Goal: Task Accomplishment & Management: Use online tool/utility

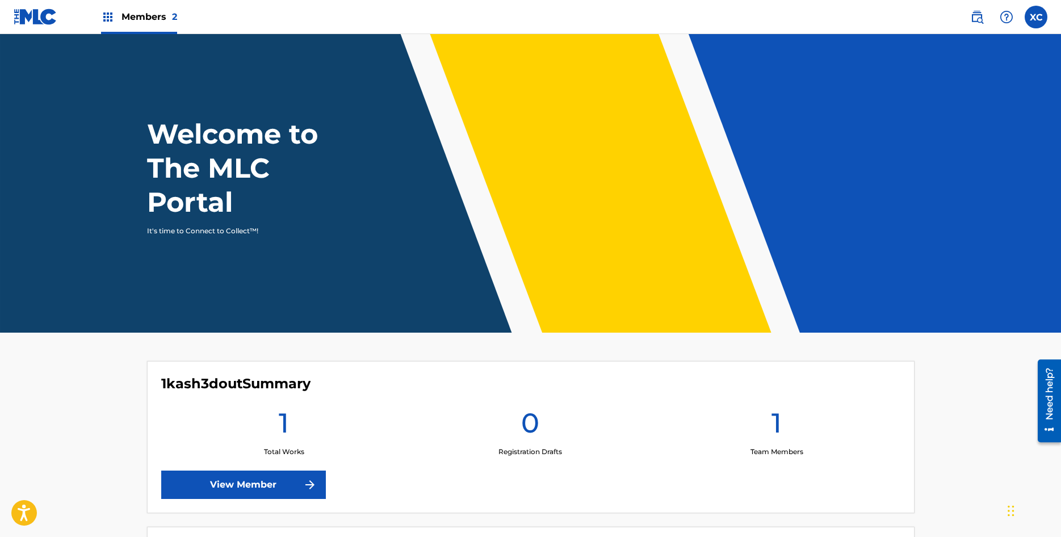
click at [290, 475] on link "View Member" at bounding box center [243, 484] width 165 height 28
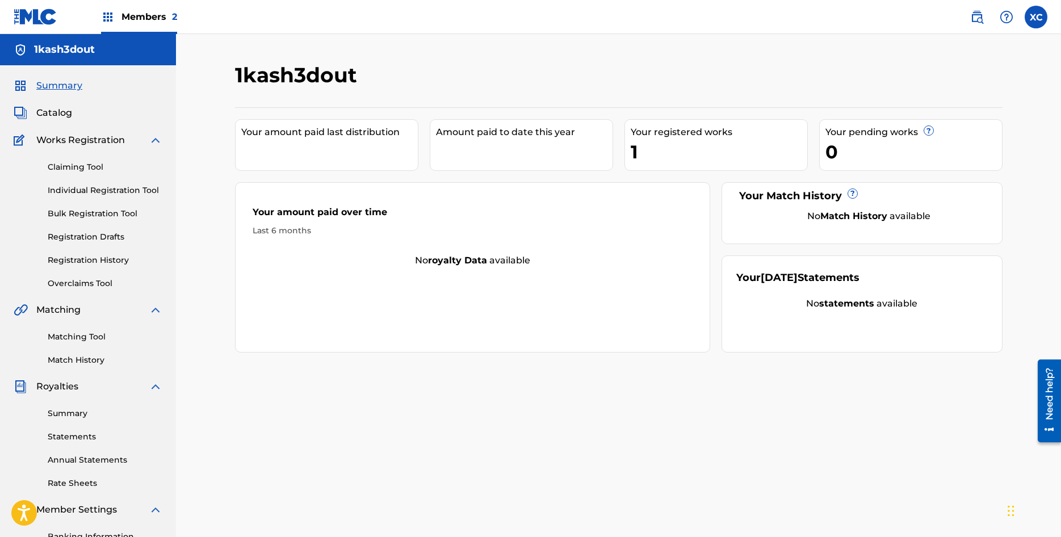
click at [728, 131] on div "Your registered works" at bounding box center [718, 132] width 176 height 14
click at [69, 170] on link "Claiming Tool" at bounding box center [105, 167] width 115 height 12
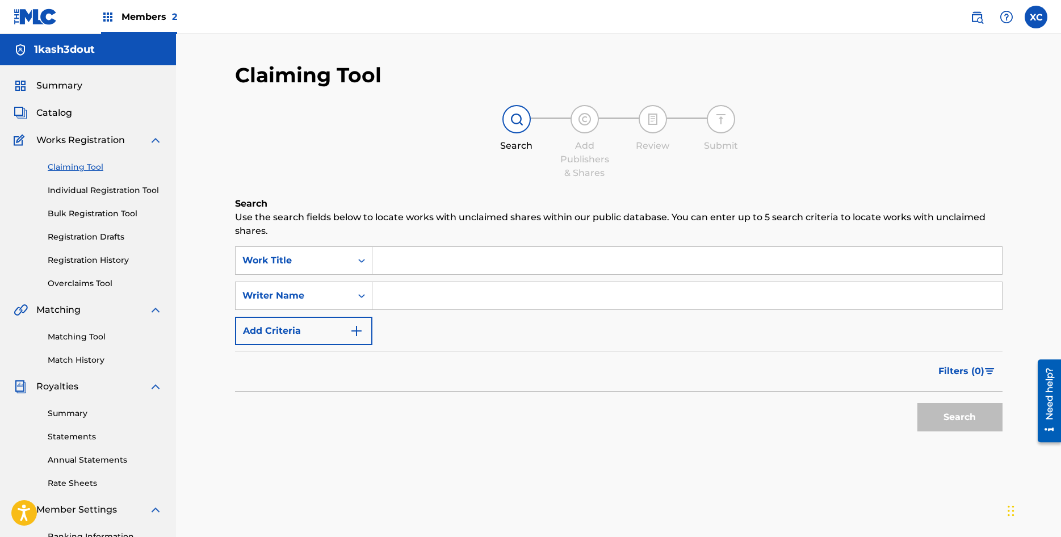
click at [73, 121] on div "Summary Catalog Works Registration Claiming Tool Individual Registration Tool B…" at bounding box center [88, 357] width 176 height 584
click at [79, 108] on div "Catalog" at bounding box center [88, 113] width 149 height 14
click at [72, 109] on div "Catalog" at bounding box center [88, 113] width 149 height 14
click at [74, 414] on link "Summary" at bounding box center [105, 413] width 115 height 12
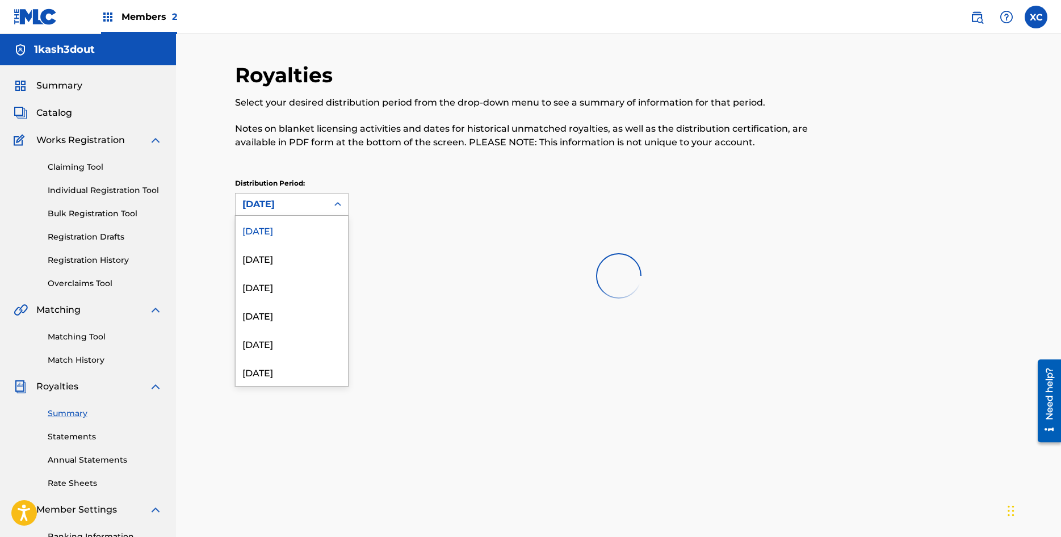
click at [258, 213] on div "[DATE]" at bounding box center [282, 205] width 92 height 22
click at [436, 202] on div "Distribution Period: 53 results available. Use Up and Down to choose options, p…" at bounding box center [618, 196] width 767 height 37
drag, startPoint x: 350, startPoint y: 104, endPoint x: 326, endPoint y: 141, distance: 44.7
click at [347, 107] on p "Select your desired distribution period from the drop-down menu to see a summar…" at bounding box center [530, 103] width 591 height 14
drag, startPoint x: 304, startPoint y: 183, endPoint x: 295, endPoint y: 190, distance: 12.1
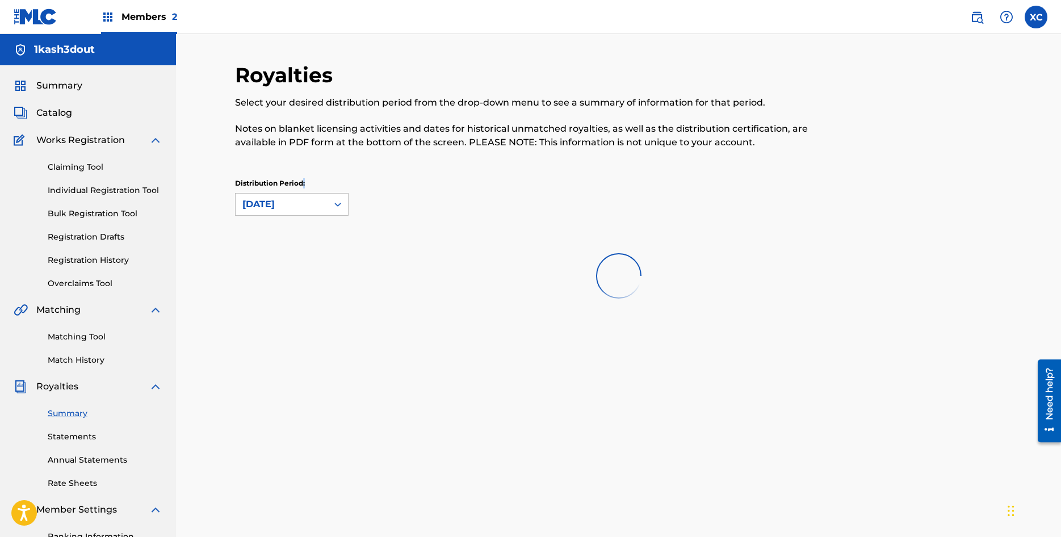
click at [301, 184] on p "Distribution Period:" at bounding box center [291, 183] width 113 height 10
click at [292, 196] on div "[DATE]" at bounding box center [282, 205] width 92 height 22
click at [283, 272] on div at bounding box center [618, 275] width 767 height 73
click at [279, 214] on div "[DATE]" at bounding box center [282, 205] width 92 height 22
click at [268, 260] on div at bounding box center [618, 275] width 767 height 73
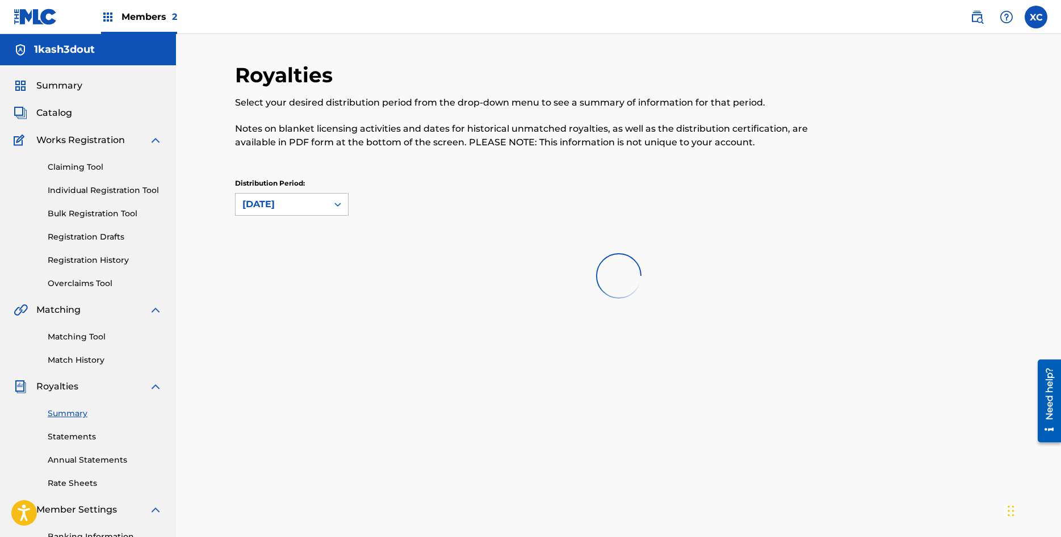
click at [61, 438] on link "Statements" at bounding box center [105, 437] width 115 height 12
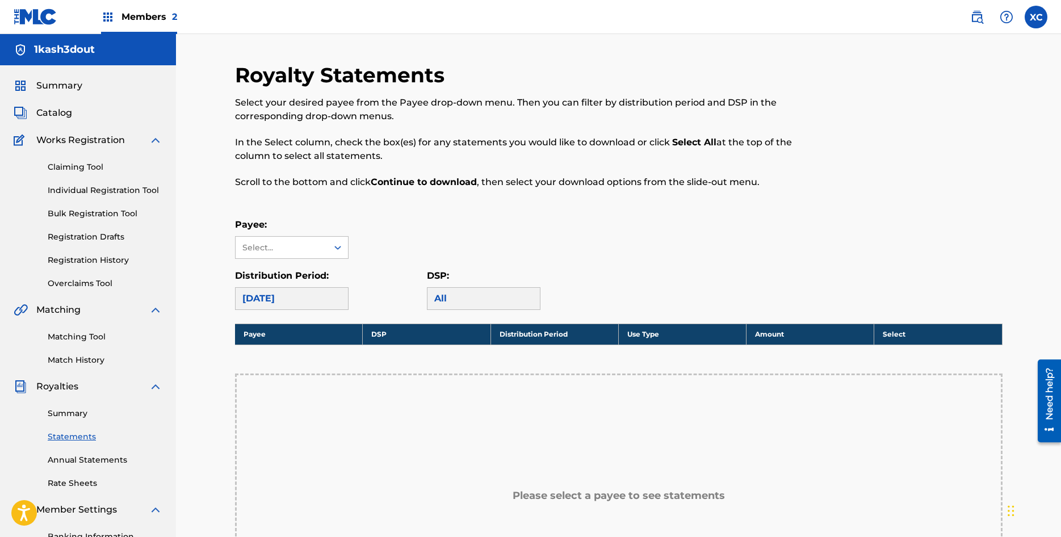
click at [297, 300] on div "[DATE]" at bounding box center [291, 298] width 113 height 23
drag, startPoint x: 284, startPoint y: 225, endPoint x: 268, endPoint y: 250, distance: 29.1
click at [282, 231] on p "Payee:" at bounding box center [291, 225] width 113 height 14
click at [268, 250] on div "Select..." at bounding box center [280, 248] width 77 height 12
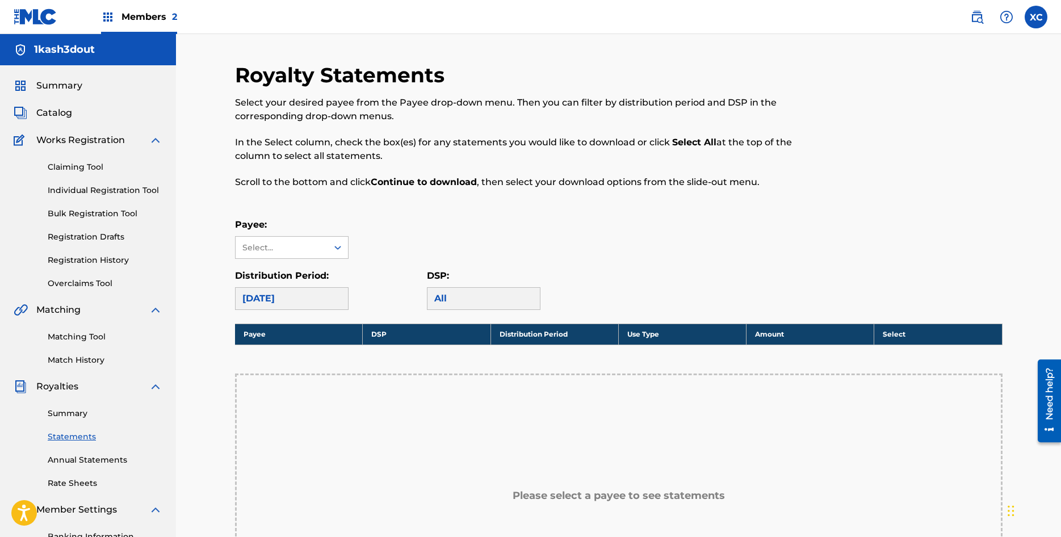
click at [69, 420] on div "Summary Statements Annual Statements Rate Sheets" at bounding box center [88, 441] width 149 height 96
click at [70, 406] on div "Summary Statements Annual Statements Rate Sheets" at bounding box center [88, 441] width 149 height 96
click at [64, 419] on div "Summary Statements Annual Statements Rate Sheets" at bounding box center [88, 441] width 149 height 96
click at [71, 412] on link "Summary" at bounding box center [105, 413] width 115 height 12
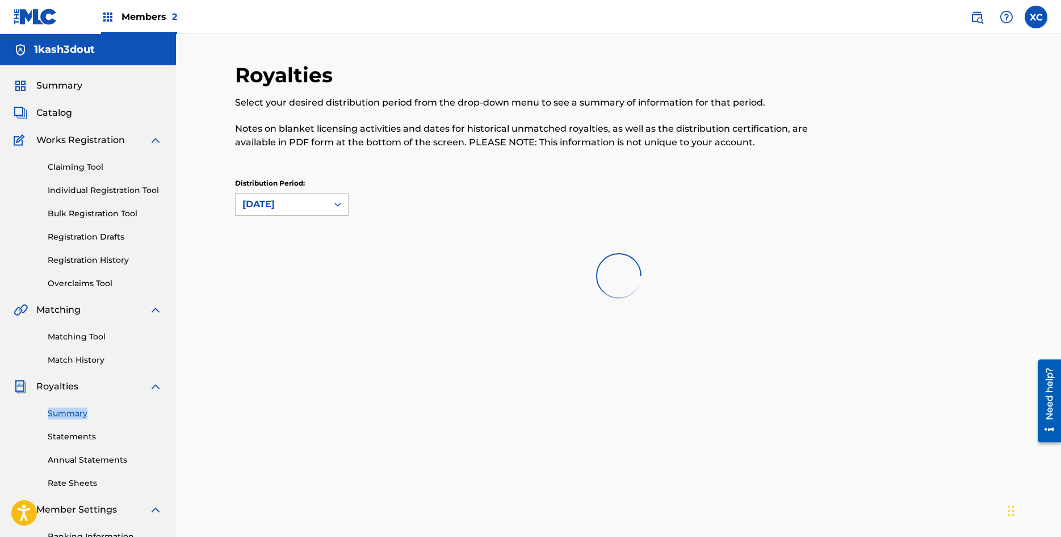
click at [76, 170] on link "Claiming Tool" at bounding box center [105, 167] width 115 height 12
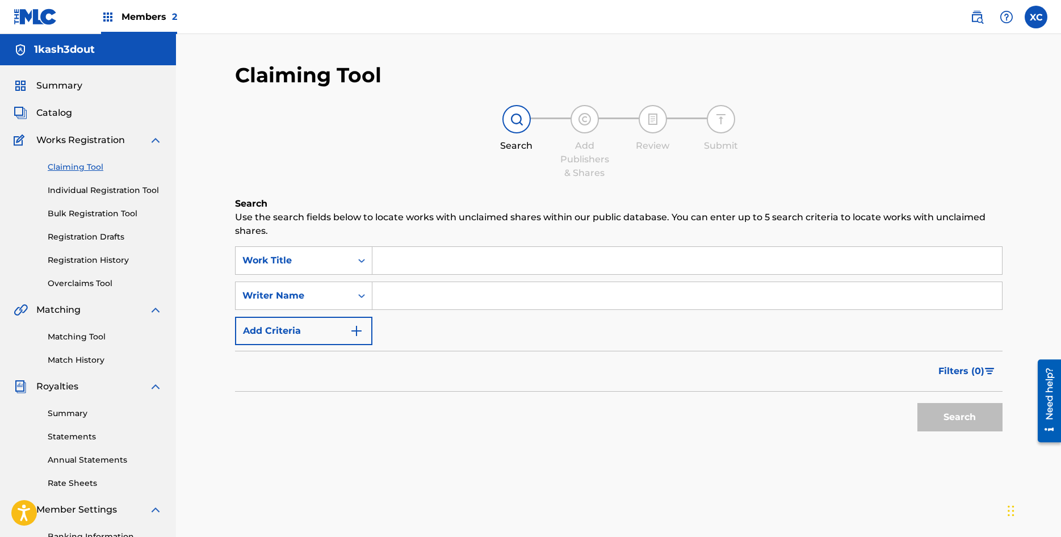
click at [82, 197] on div "Claiming Tool Individual Registration Tool Bulk Registration Tool Registration …" at bounding box center [88, 218] width 149 height 142
click at [85, 194] on link "Individual Registration Tool" at bounding box center [105, 190] width 115 height 12
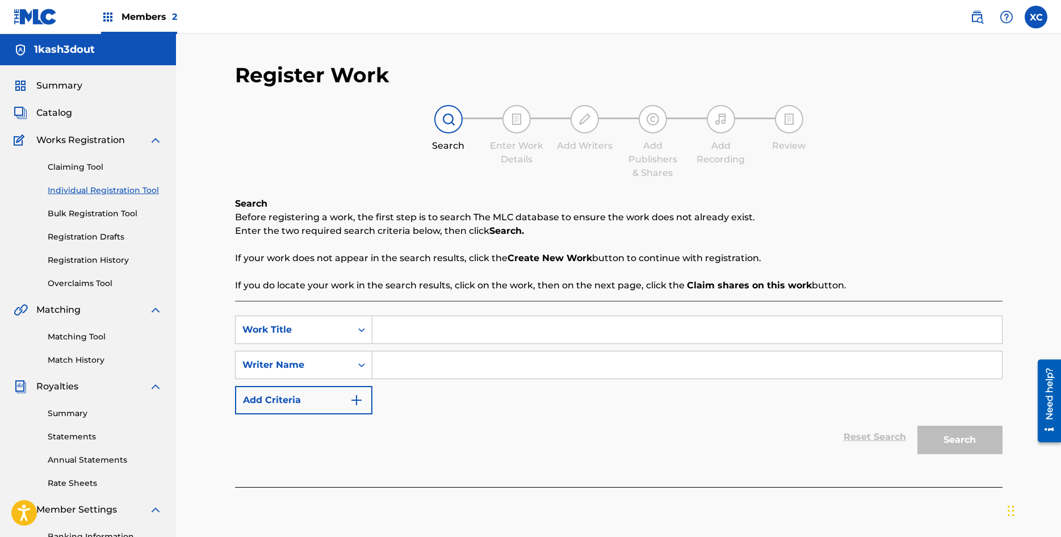
click at [65, 153] on div "Claiming Tool Individual Registration Tool Bulk Registration Tool Registration …" at bounding box center [88, 218] width 149 height 142
click at [63, 167] on link "Claiming Tool" at bounding box center [105, 167] width 115 height 12
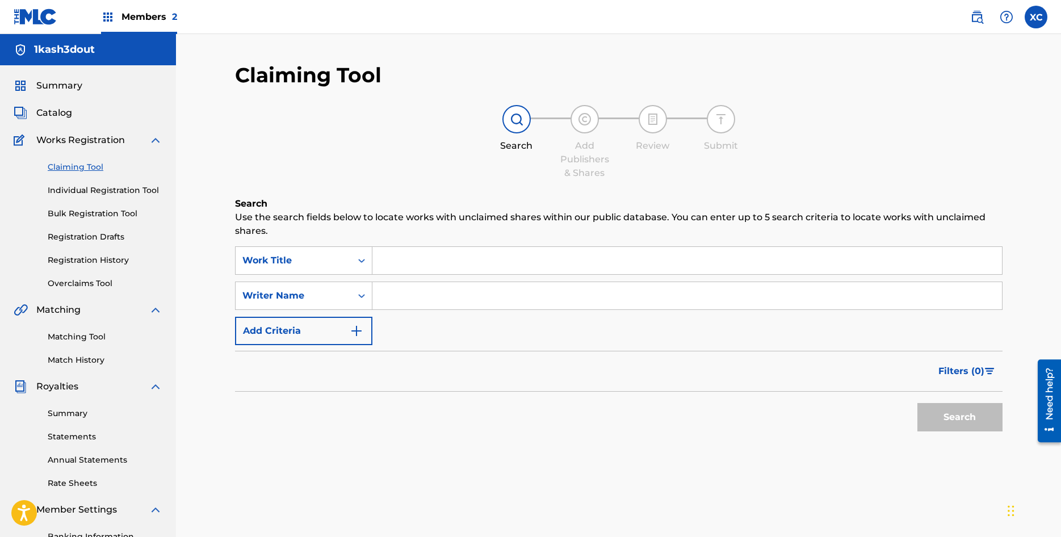
click at [430, 258] on input "Search Form" at bounding box center [686, 260] width 629 height 27
click at [427, 251] on input "Search Form" at bounding box center [686, 260] width 629 height 27
